Goal: Task Accomplishment & Management: Manage account settings

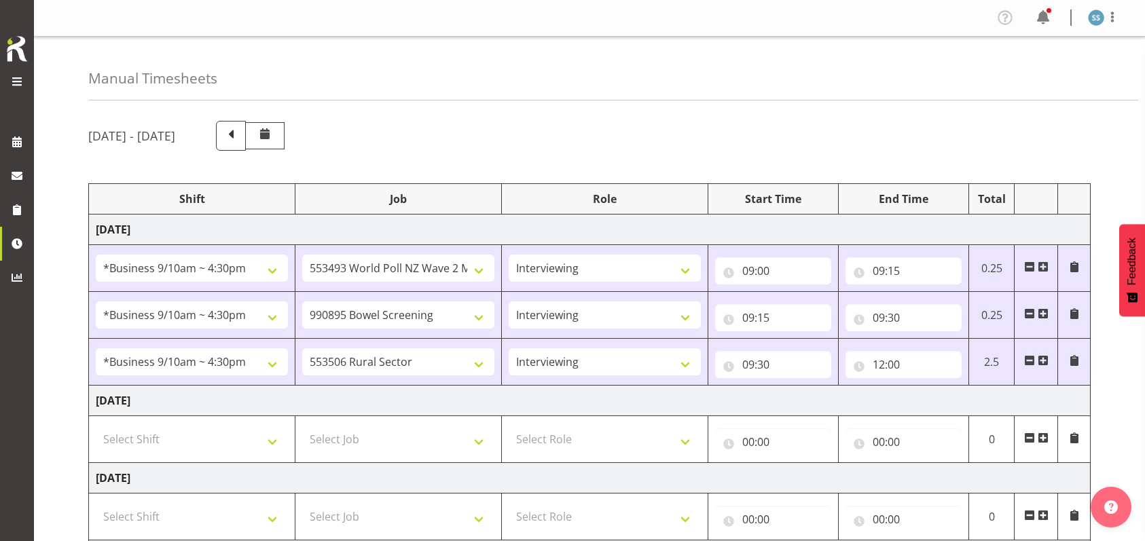
select select "26078"
select select "10527"
select select "47"
select select "26078"
select select "10632"
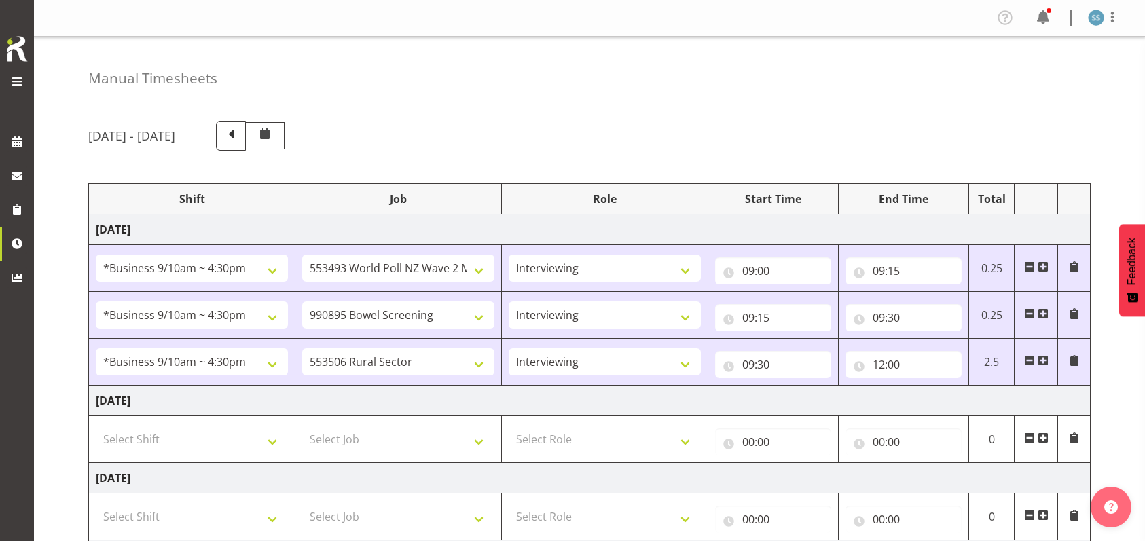
select select "47"
select select "26078"
select select "10587"
select select "47"
select select "48116"
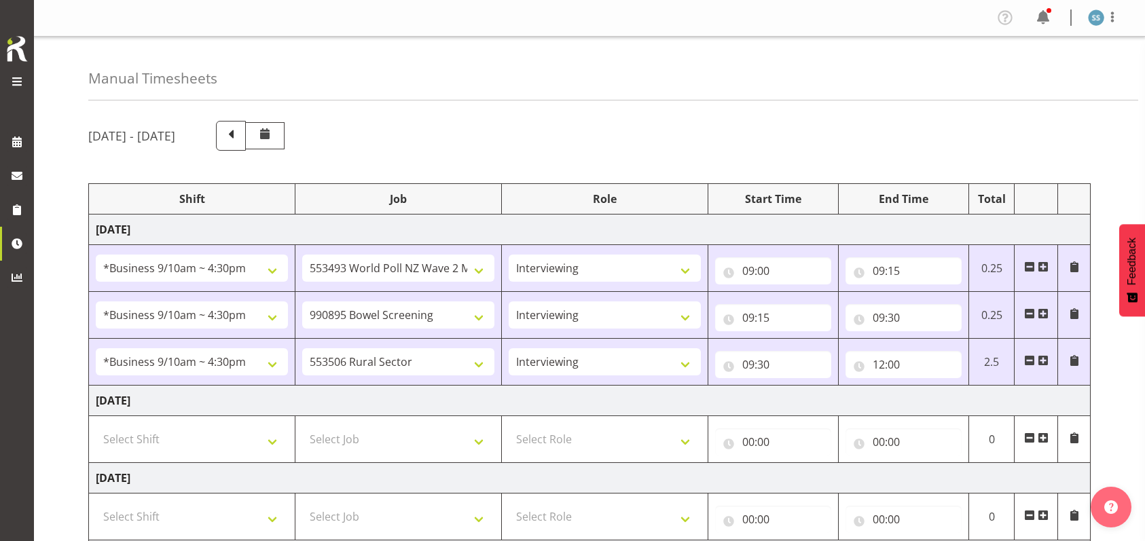
select select "10587"
select select "47"
select select "56692"
select select "10499"
select select "47"
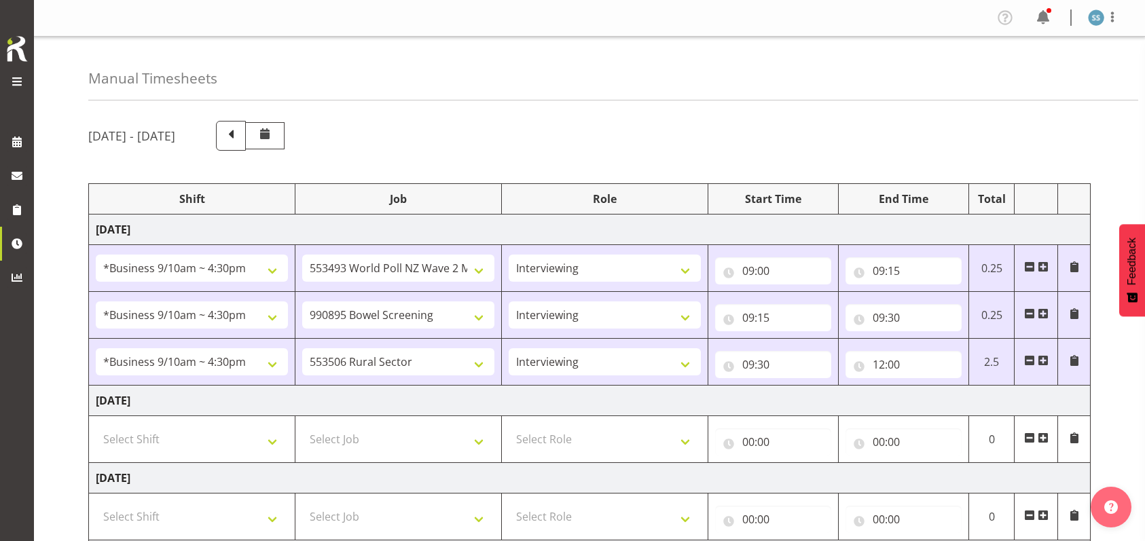
select select "26078"
select select "10632"
select select "47"
select select "26078"
select select "10527"
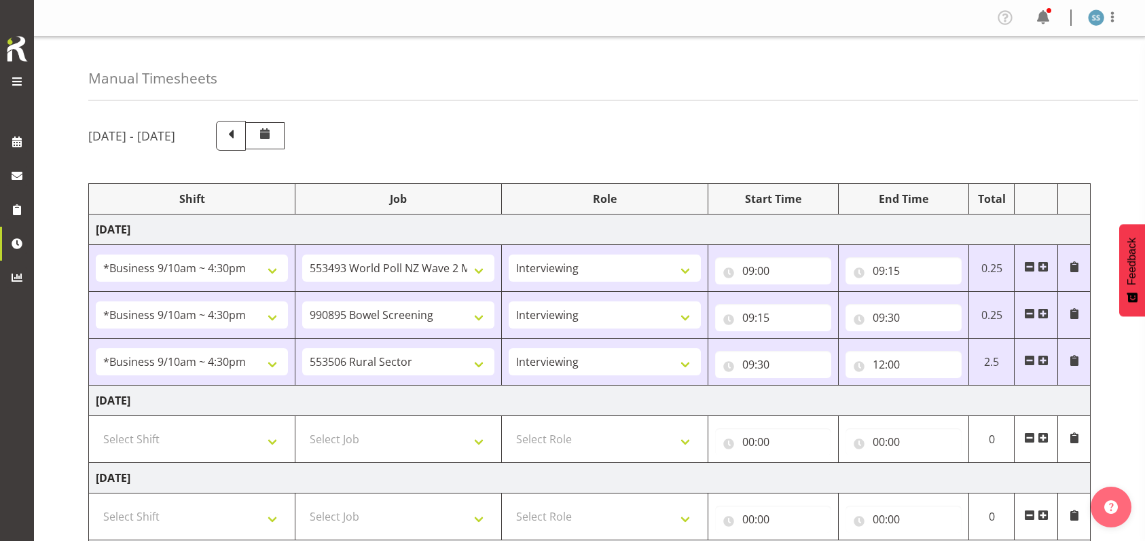
select select "47"
select select "26078"
select select "10632"
select select "47"
select select "48116"
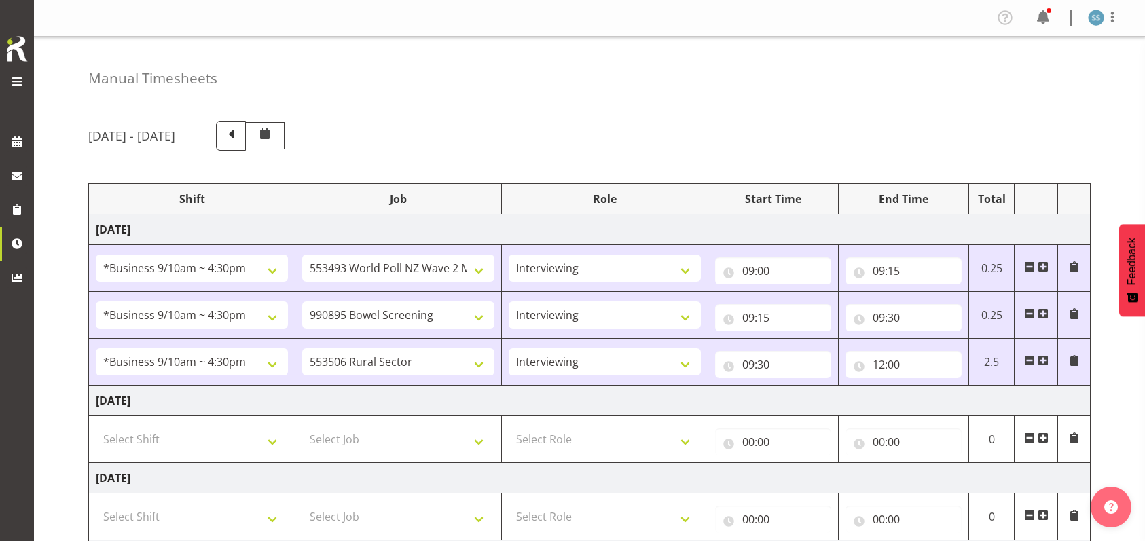
select select "10632"
select select "47"
select select "56692"
select select "10499"
select select "47"
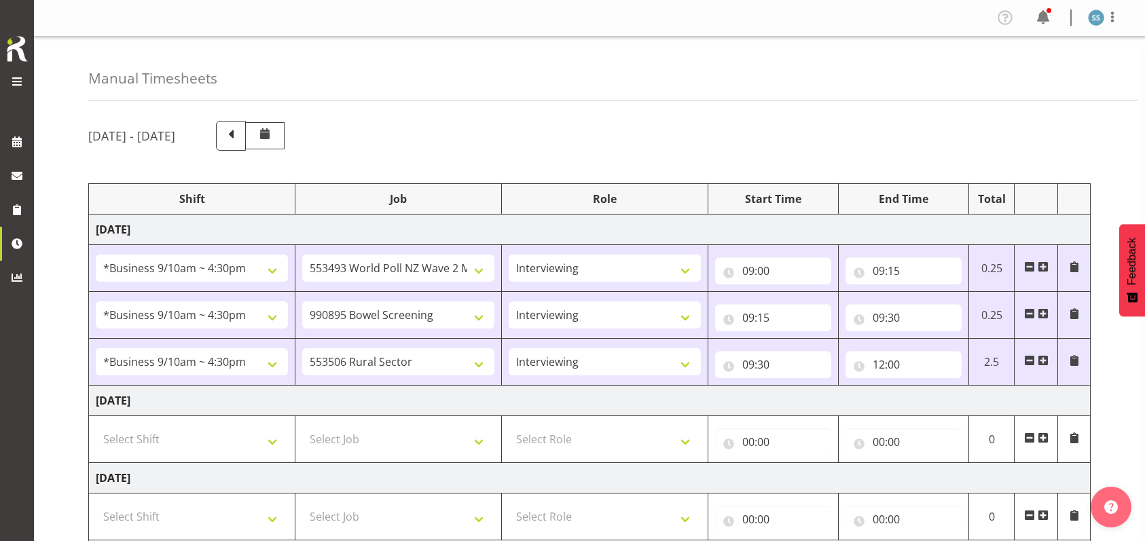
select select "10632"
select select "47"
select select "81299"
select select "10587"
select select "47"
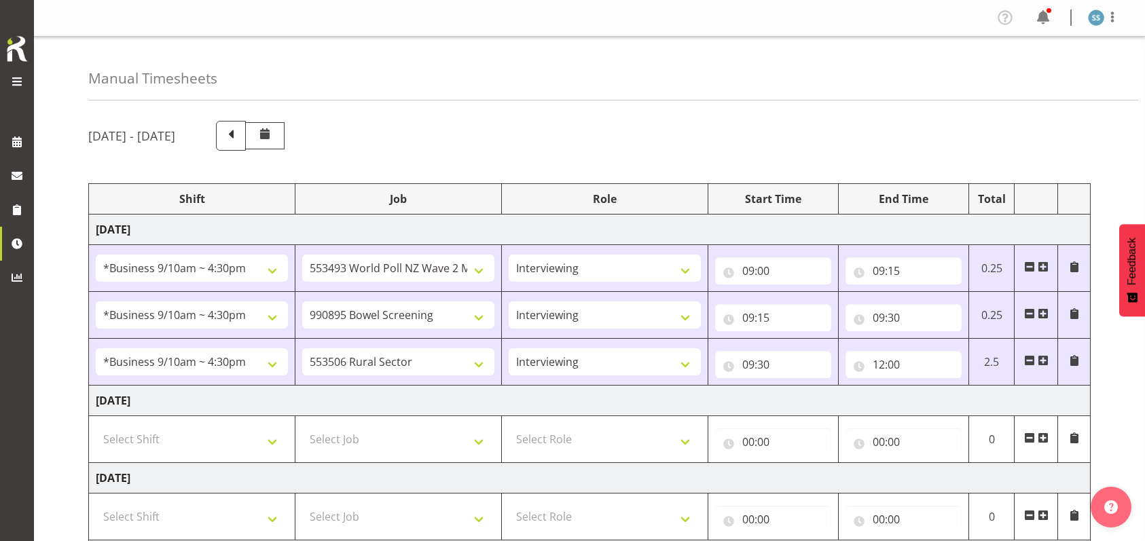
select select "2940"
select select "9426"
select select "47"
select select "41319"
select select "10527"
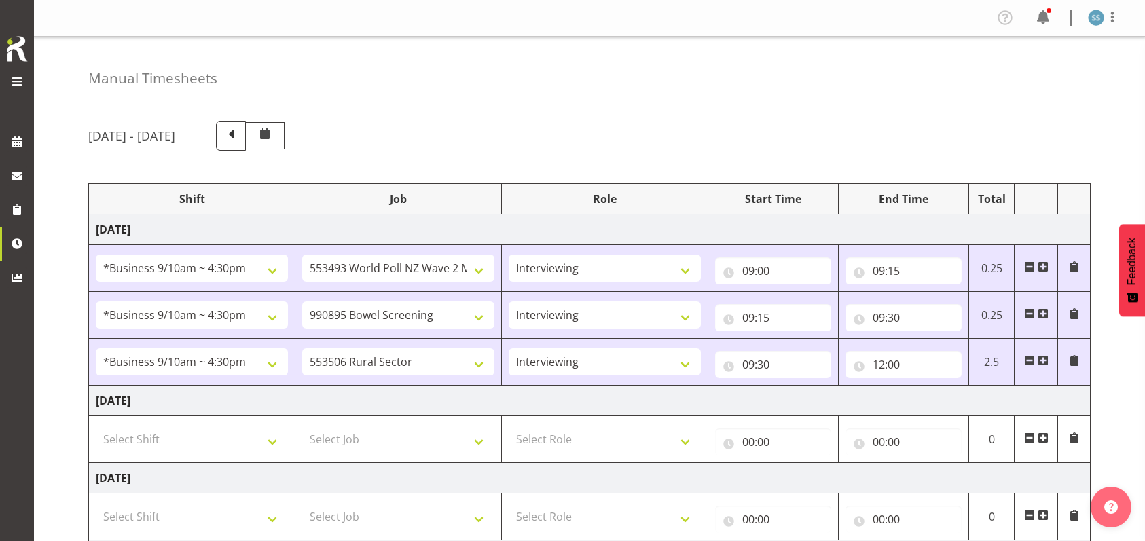
select select "47"
select select "11547"
select select "10499"
select select "47"
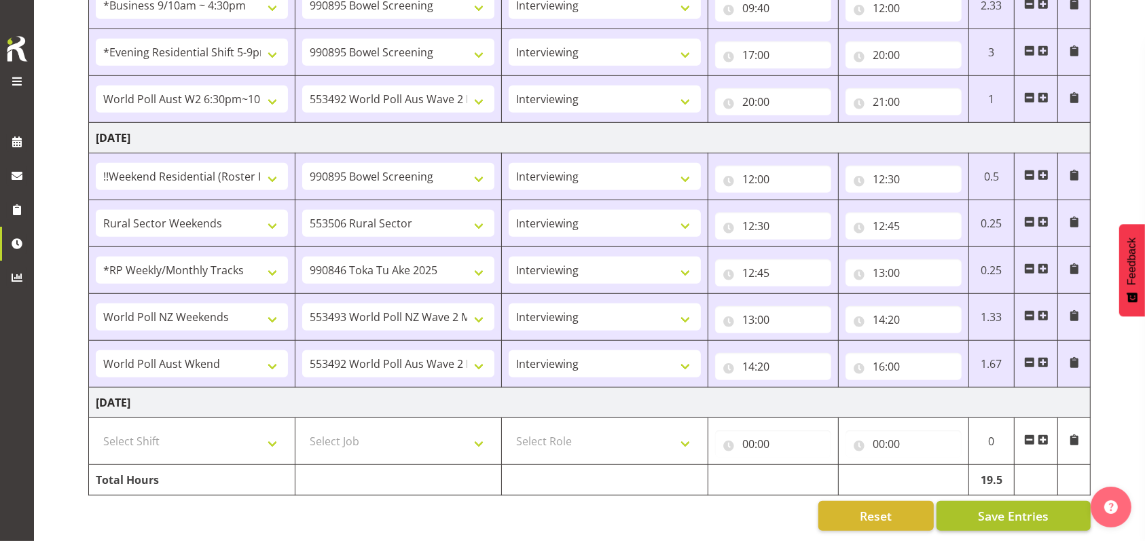
scroll to position [818, 0]
click at [1011, 507] on span "Save Entries" at bounding box center [1013, 516] width 71 height 18
